Goal: Check status

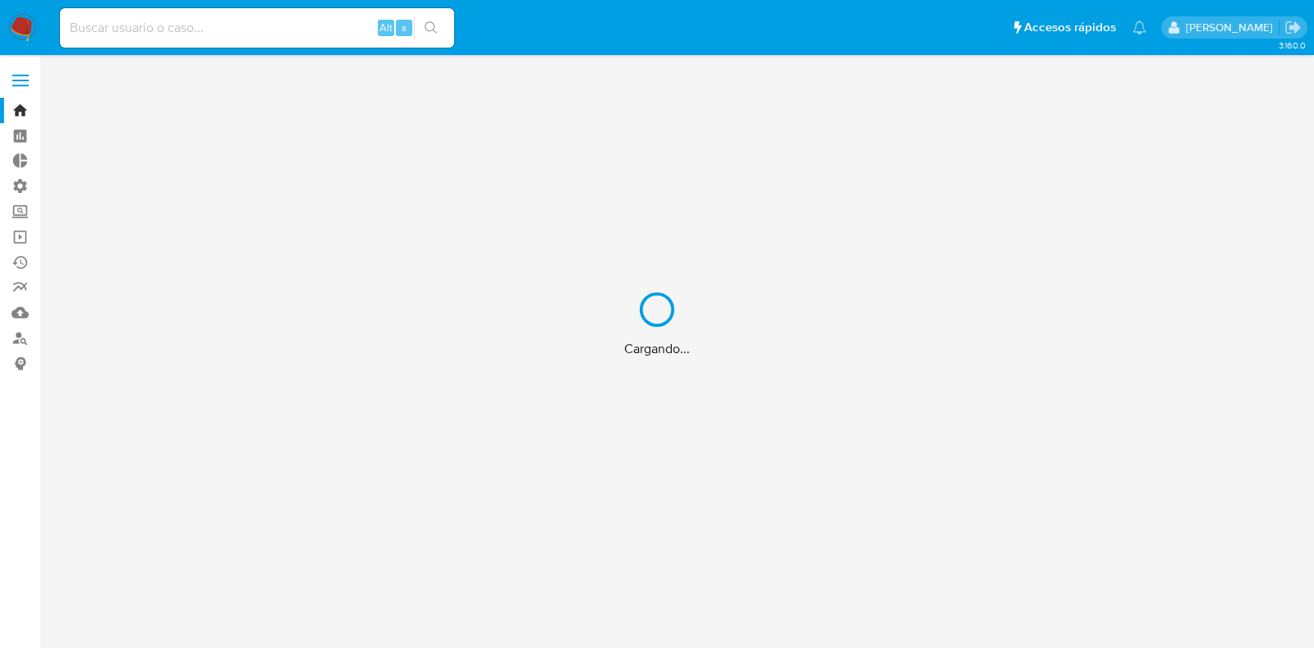
click at [264, 18] on div "Cargando..." at bounding box center [657, 324] width 1314 height 648
click at [270, 25] on div "Cargando..." at bounding box center [657, 324] width 1314 height 648
click at [257, 34] on div "Cargando..." at bounding box center [657, 324] width 1314 height 648
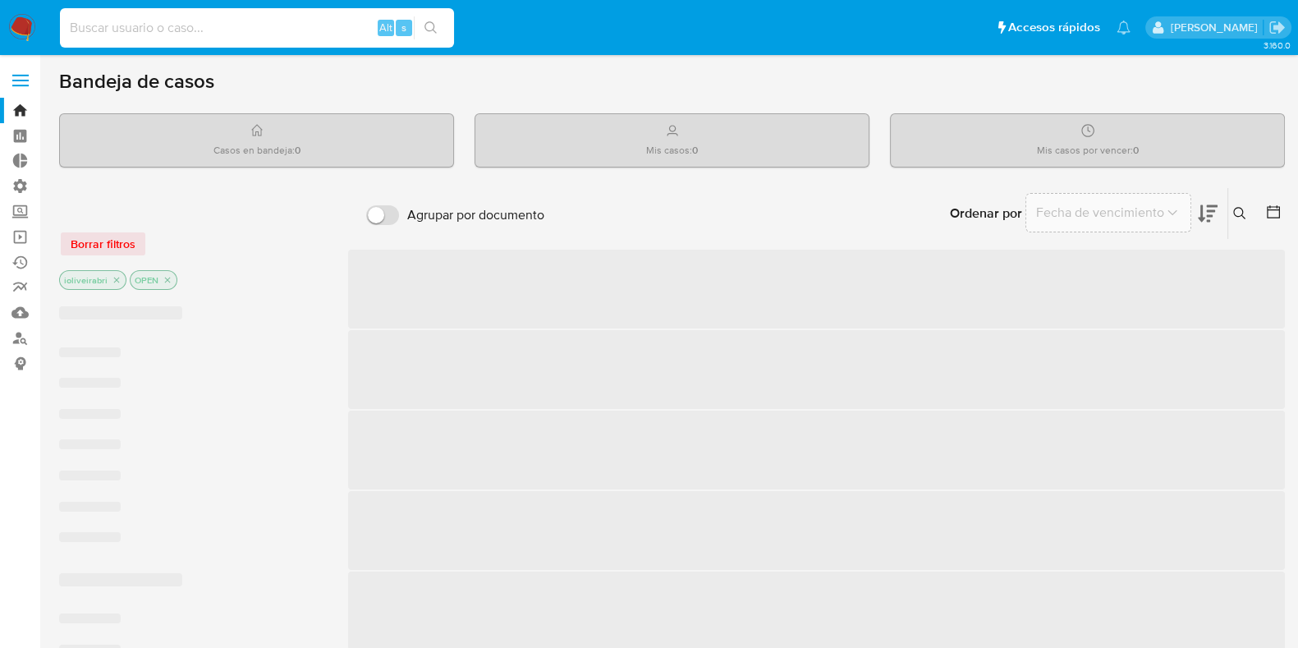
click at [185, 19] on input at bounding box center [257, 27] width 394 height 21
paste input "2009088138"
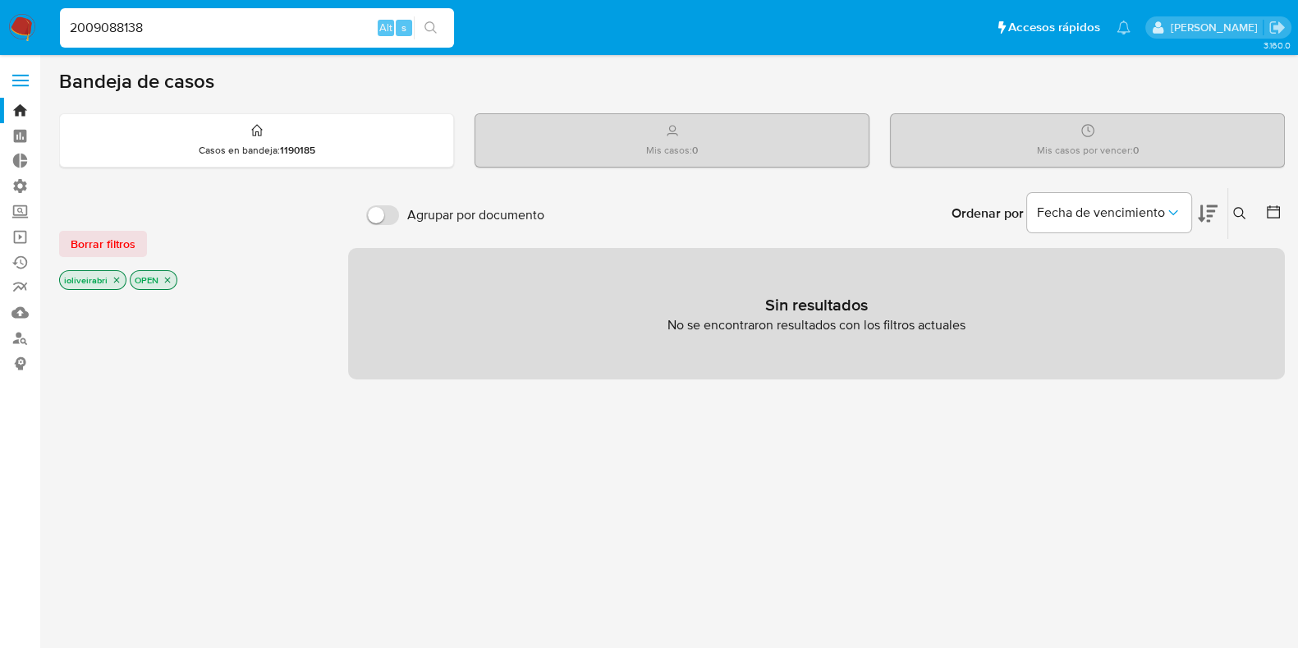
type input "2009088138"
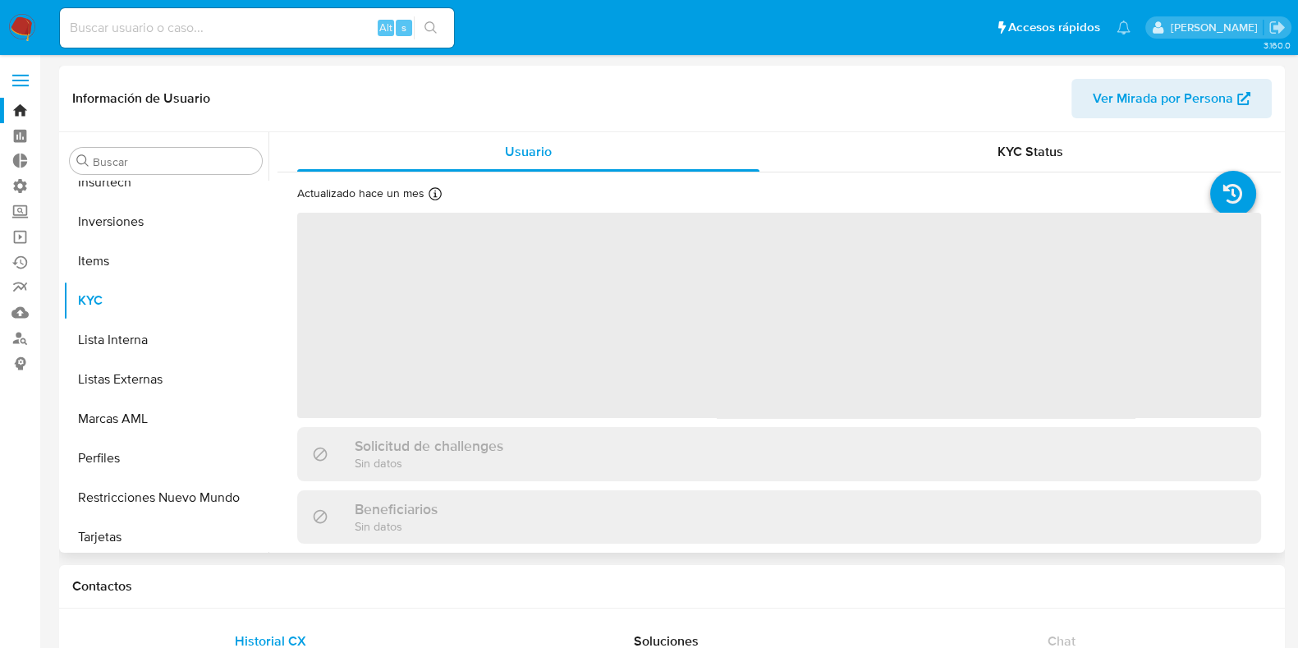
scroll to position [733, 0]
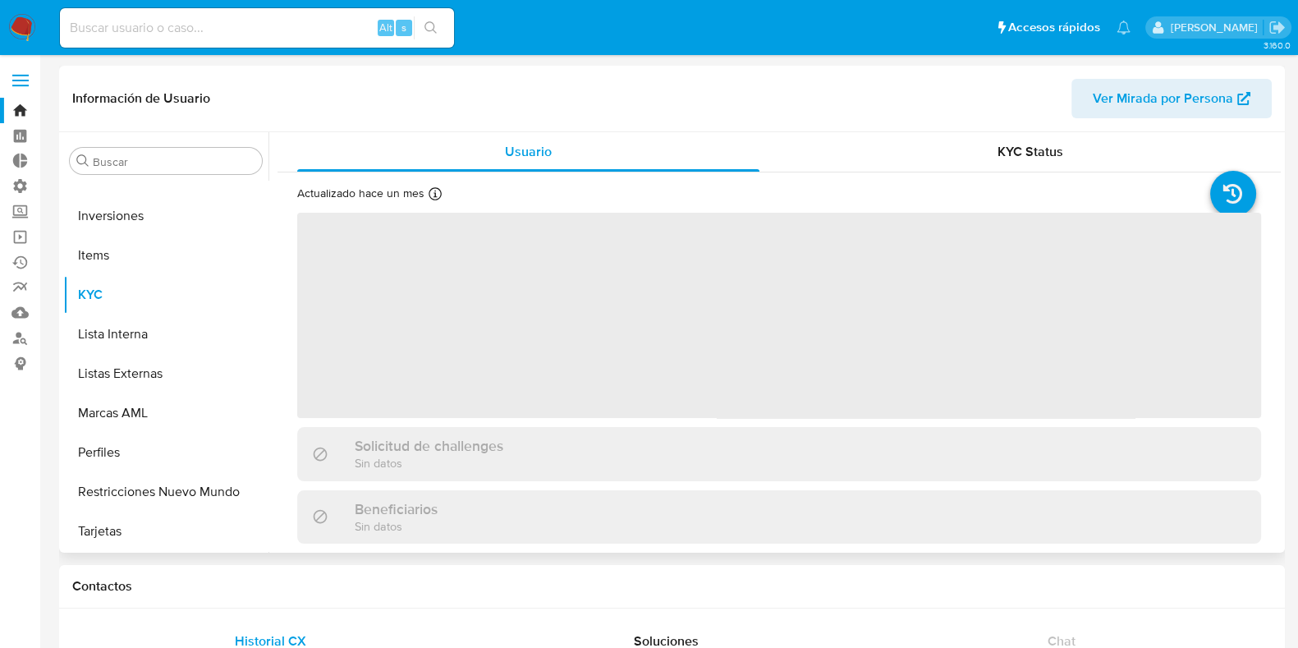
select select "10"
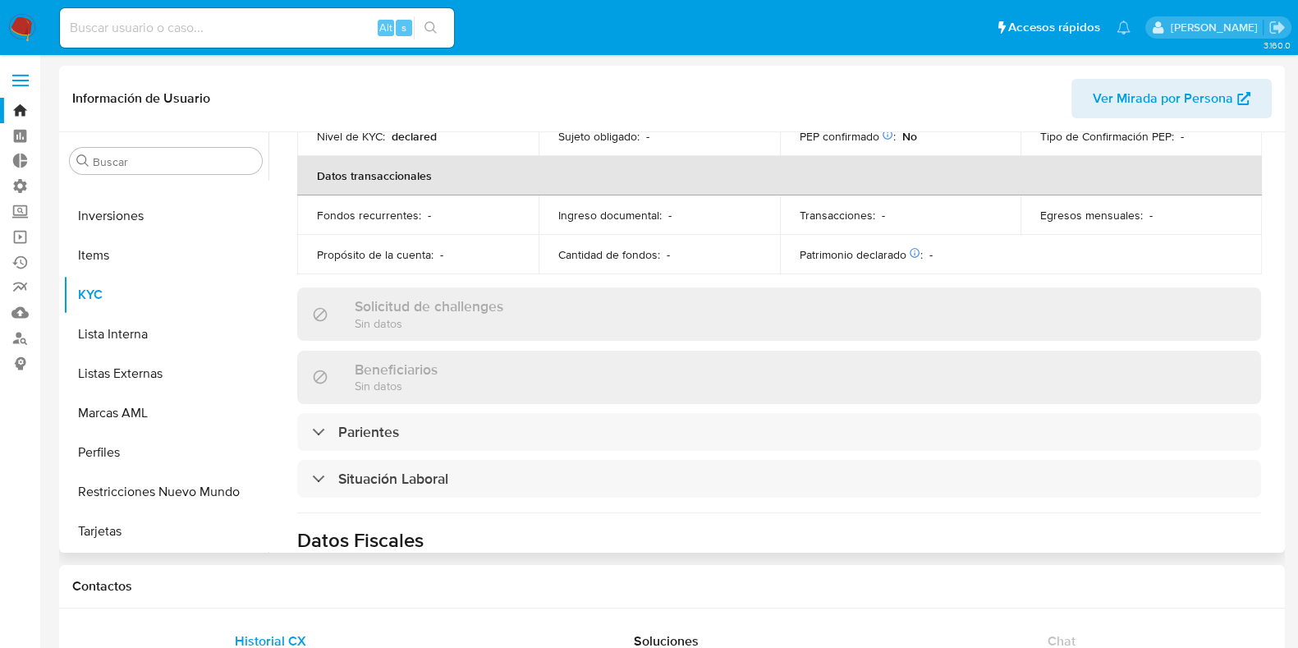
scroll to position [204, 0]
